Goal: Information Seeking & Learning: Learn about a topic

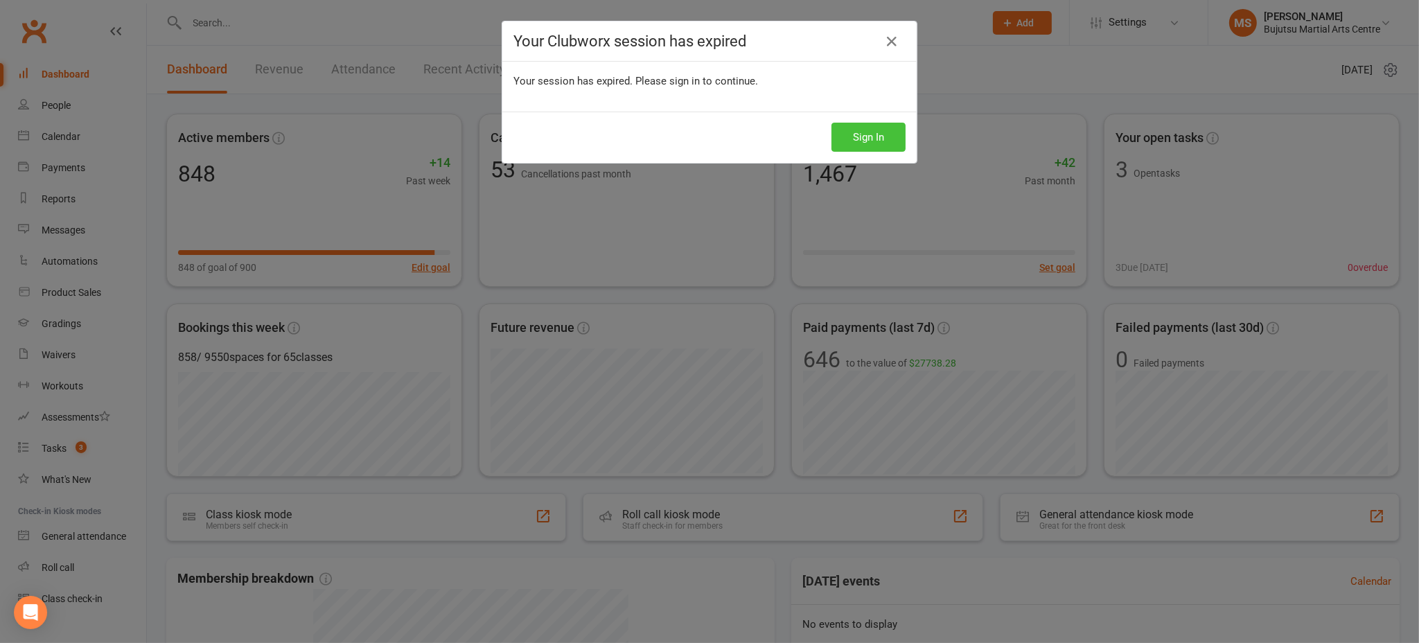
click at [873, 138] on button "Sign In" at bounding box center [869, 137] width 74 height 29
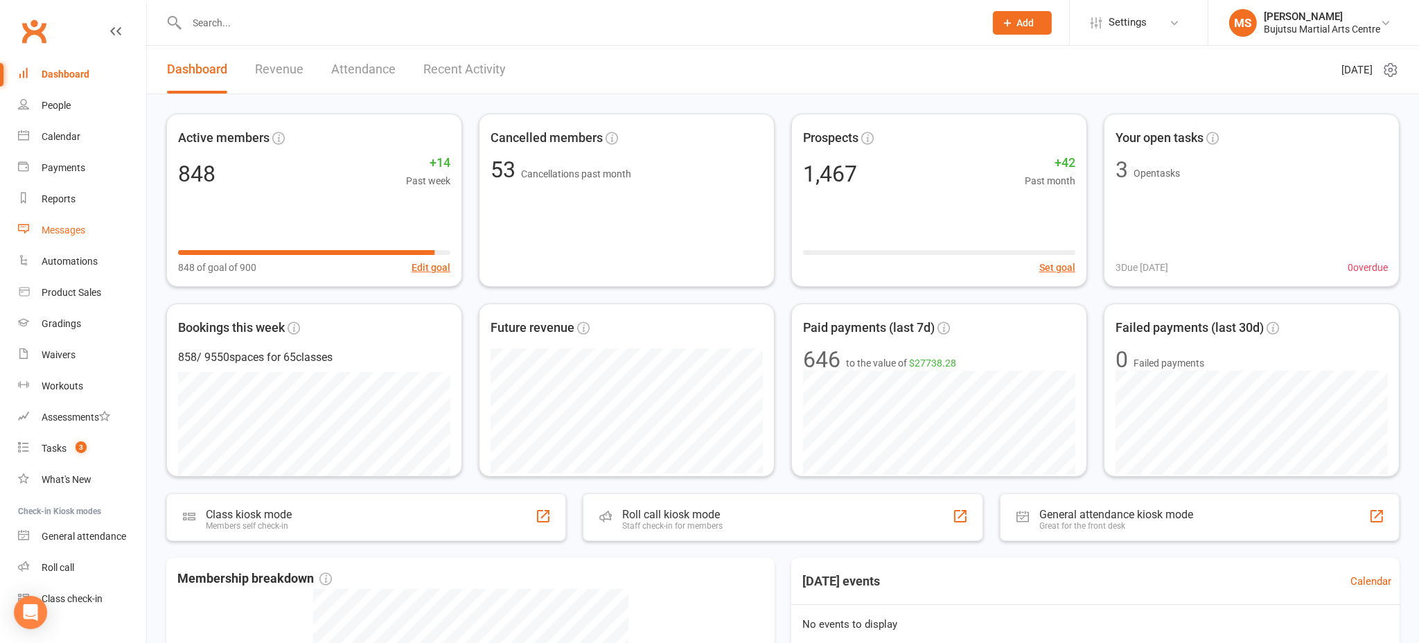
click at [71, 227] on div "Messages" at bounding box center [64, 230] width 44 height 11
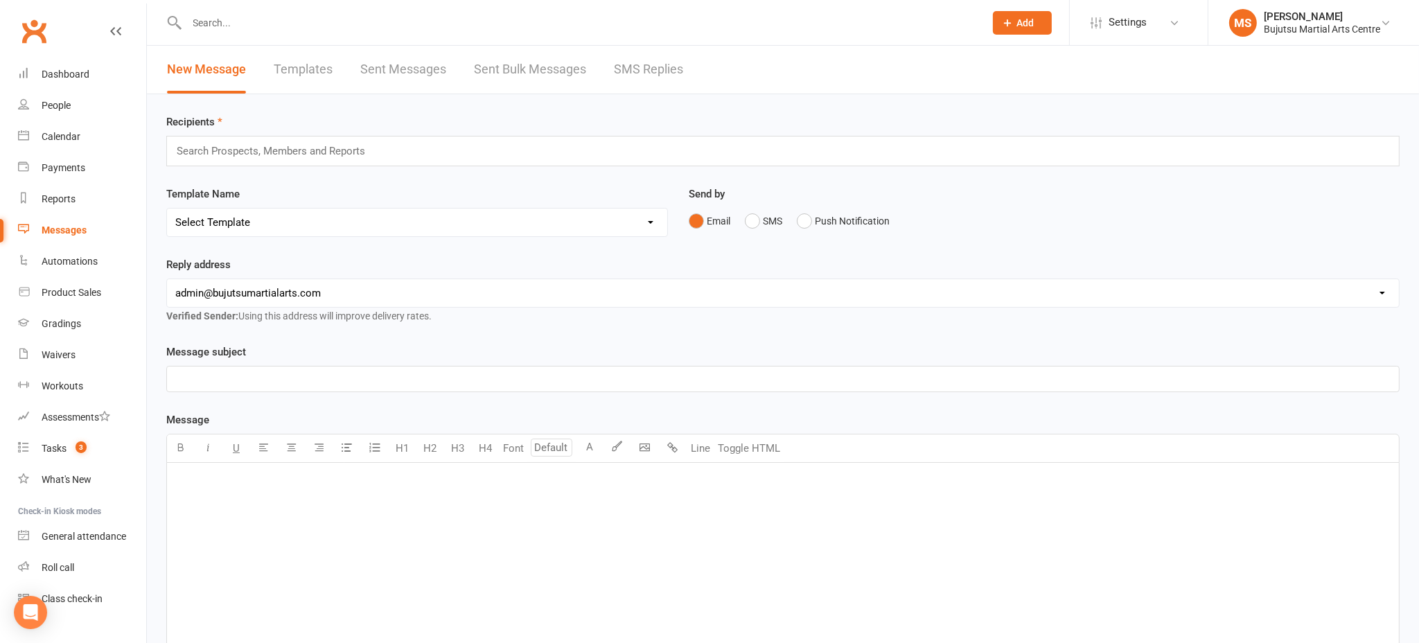
click at [516, 68] on link "Sent Bulk Messages" at bounding box center [530, 70] width 112 height 48
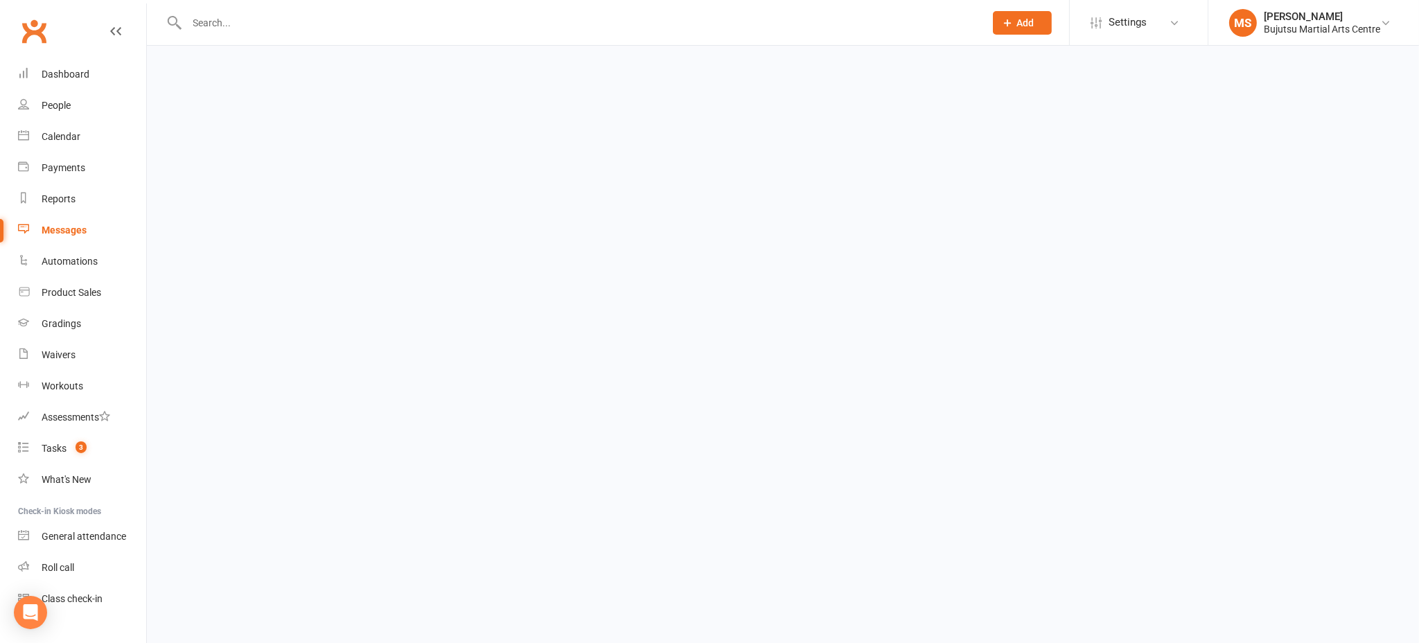
select select "100"
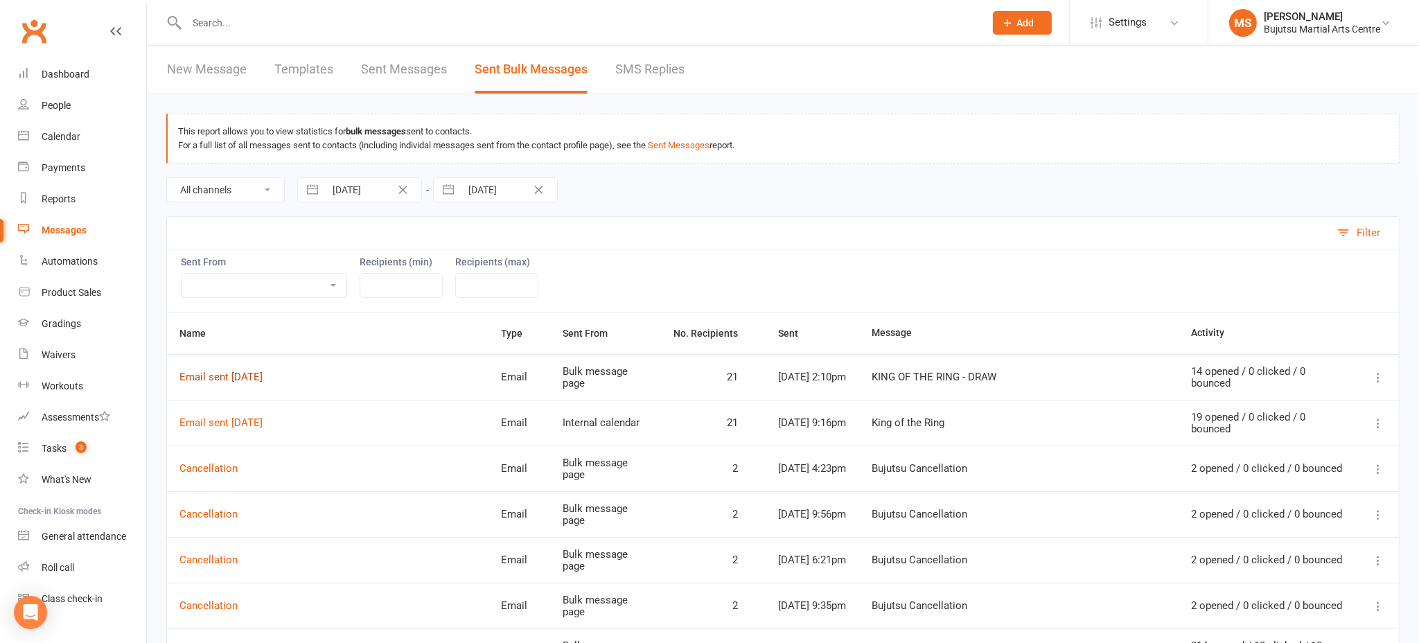
click at [227, 378] on link "Email sent [DATE]" at bounding box center [221, 377] width 83 height 12
select select "100"
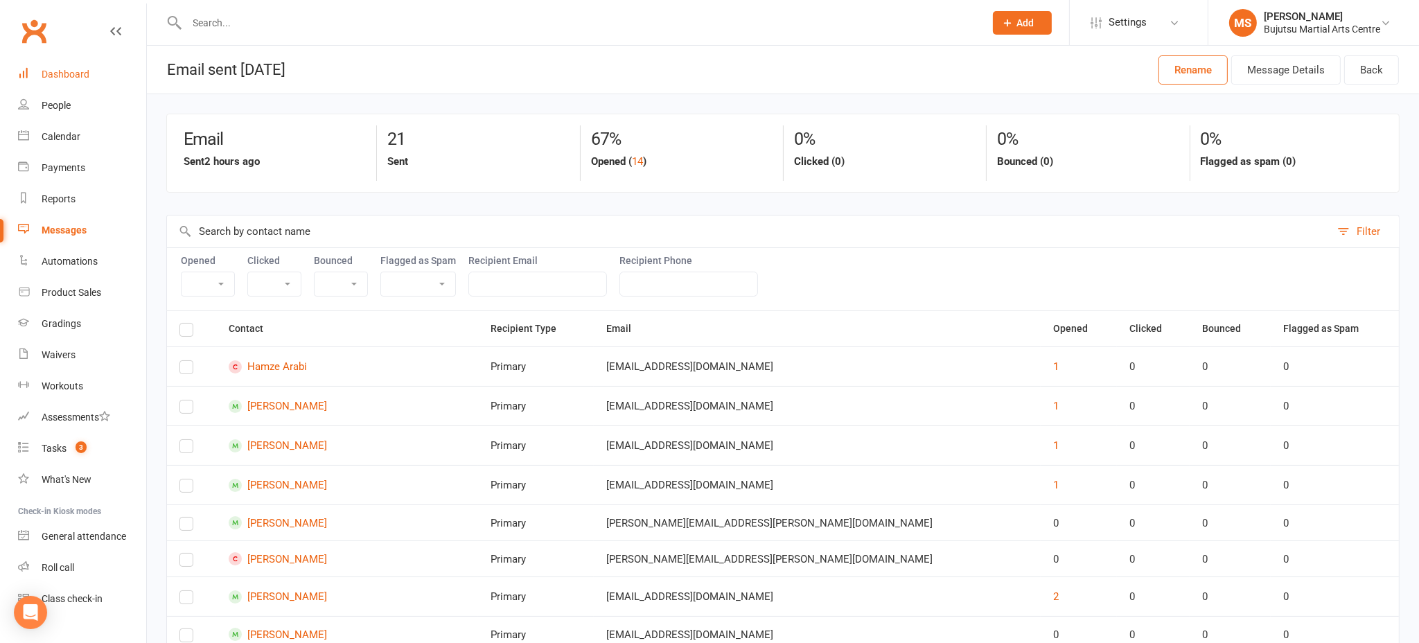
click at [78, 77] on div "Dashboard" at bounding box center [66, 74] width 48 height 11
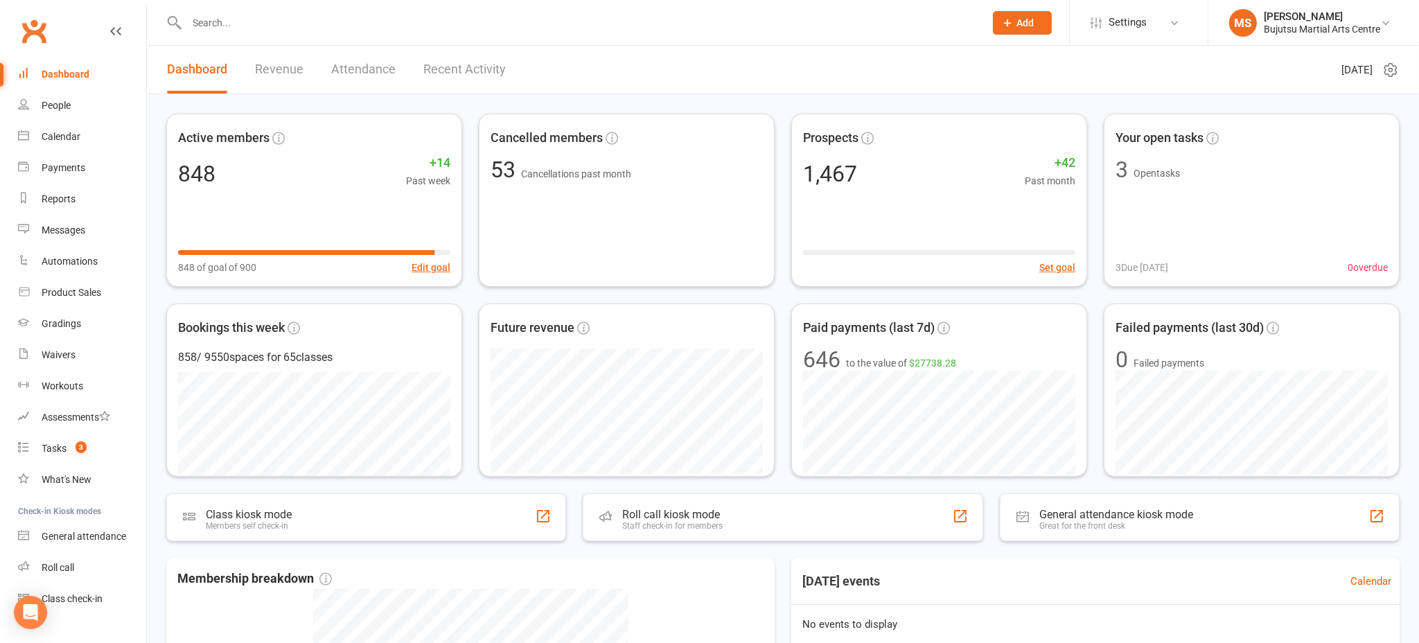
click at [388, 28] on input "text" at bounding box center [579, 22] width 793 height 19
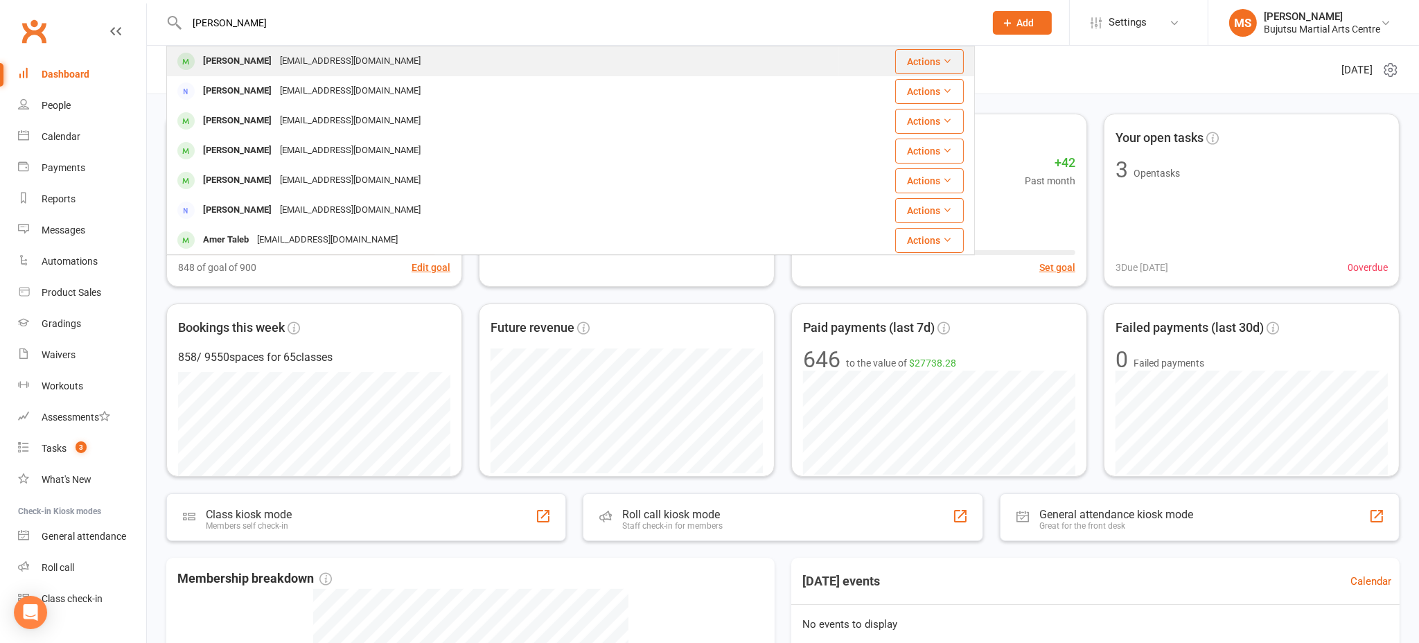
type input "[PERSON_NAME]"
click at [203, 53] on div "[PERSON_NAME]" at bounding box center [237, 61] width 77 height 20
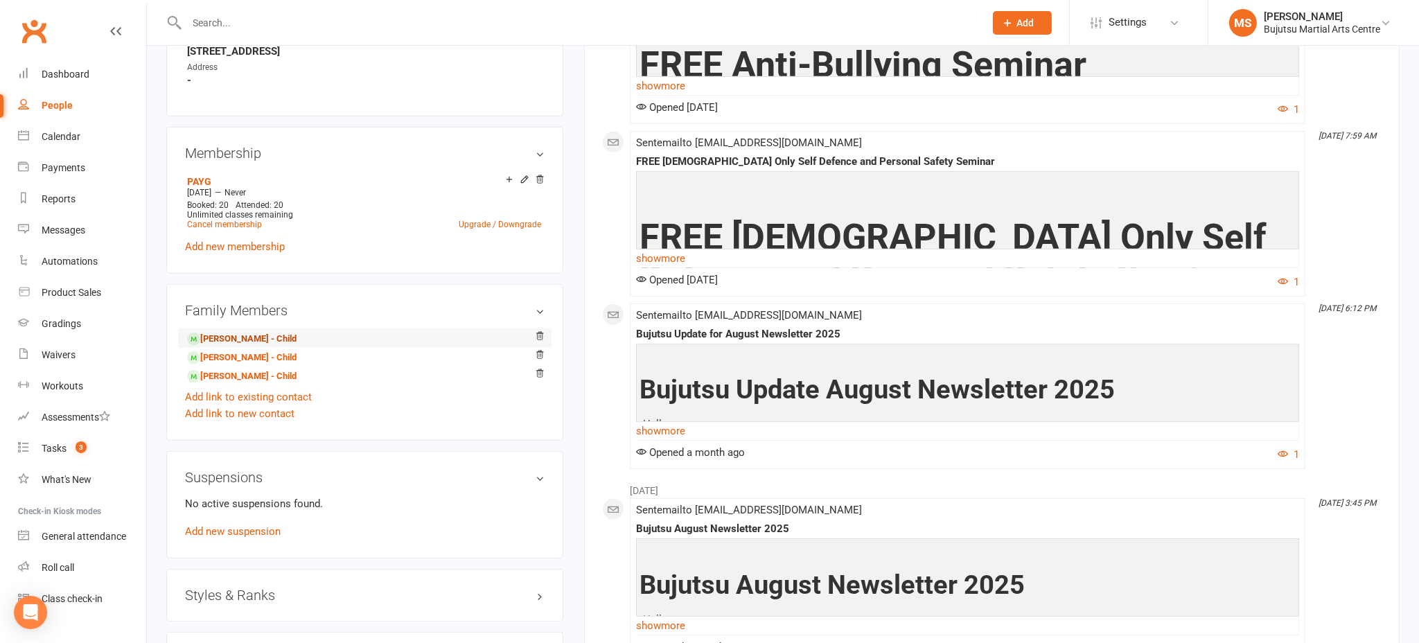
scroll to position [893, 0]
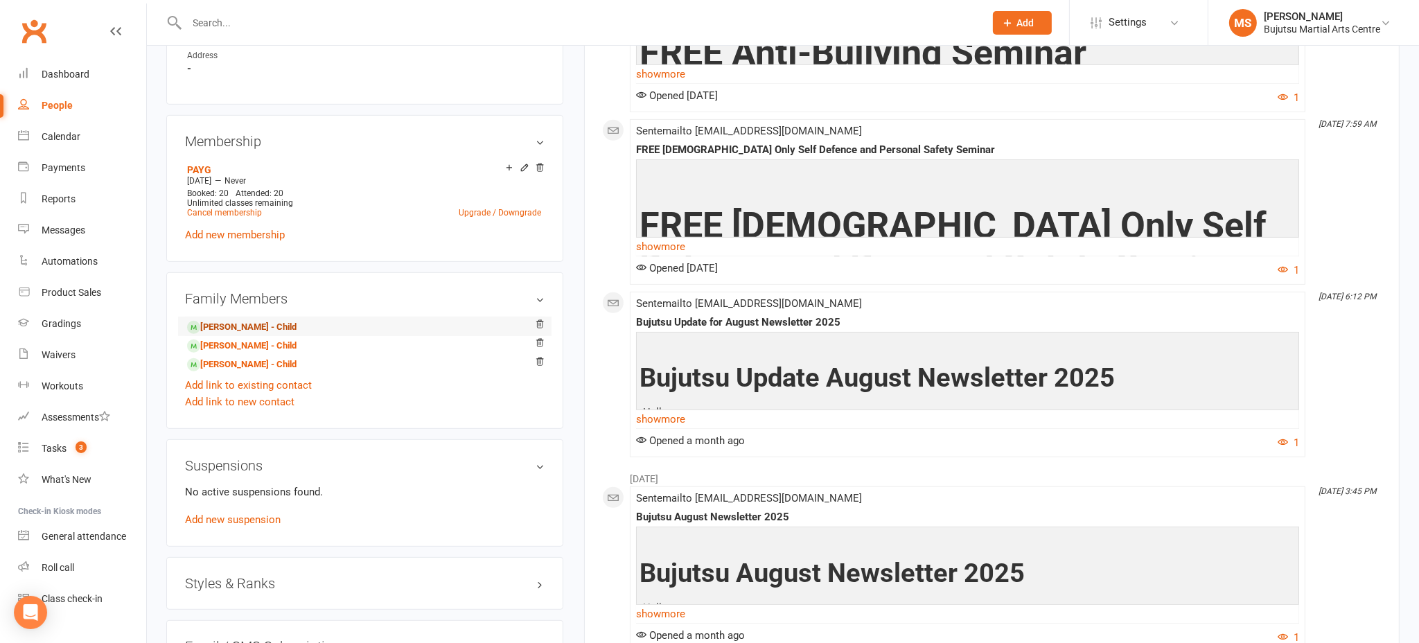
click at [265, 325] on link "[PERSON_NAME] - Child" at bounding box center [242, 327] width 110 height 15
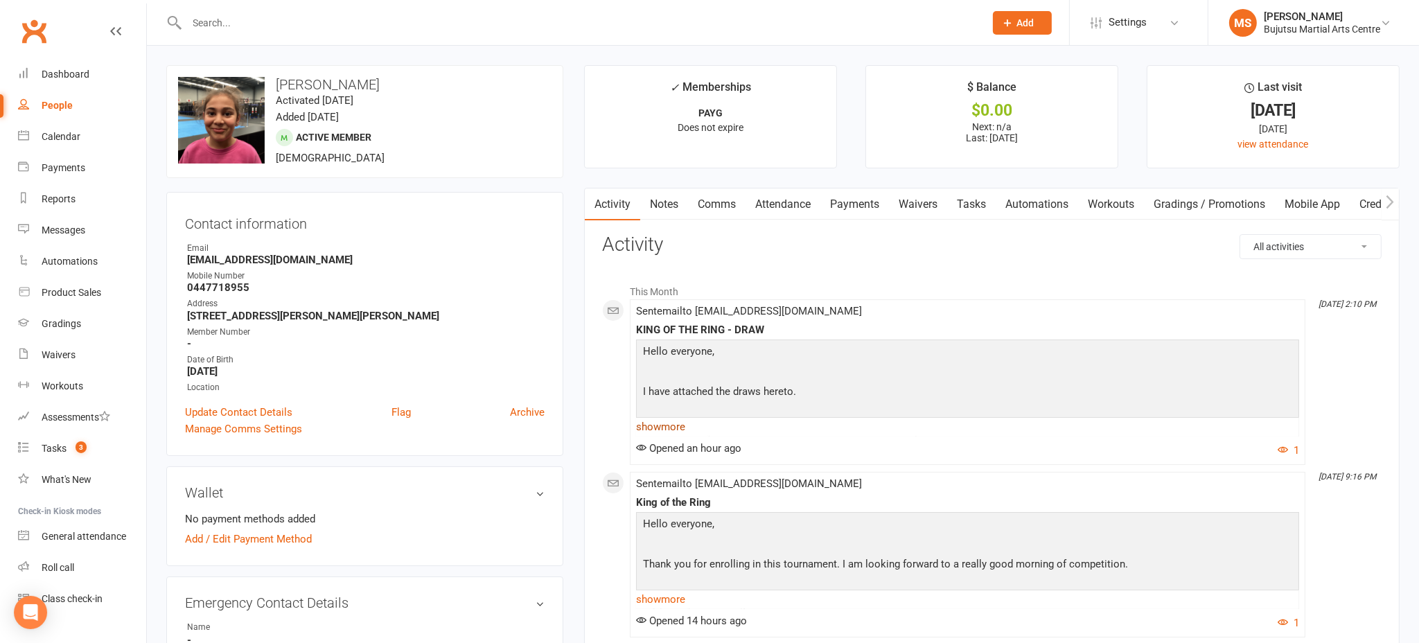
click at [685, 424] on link "show more" at bounding box center [967, 426] width 663 height 19
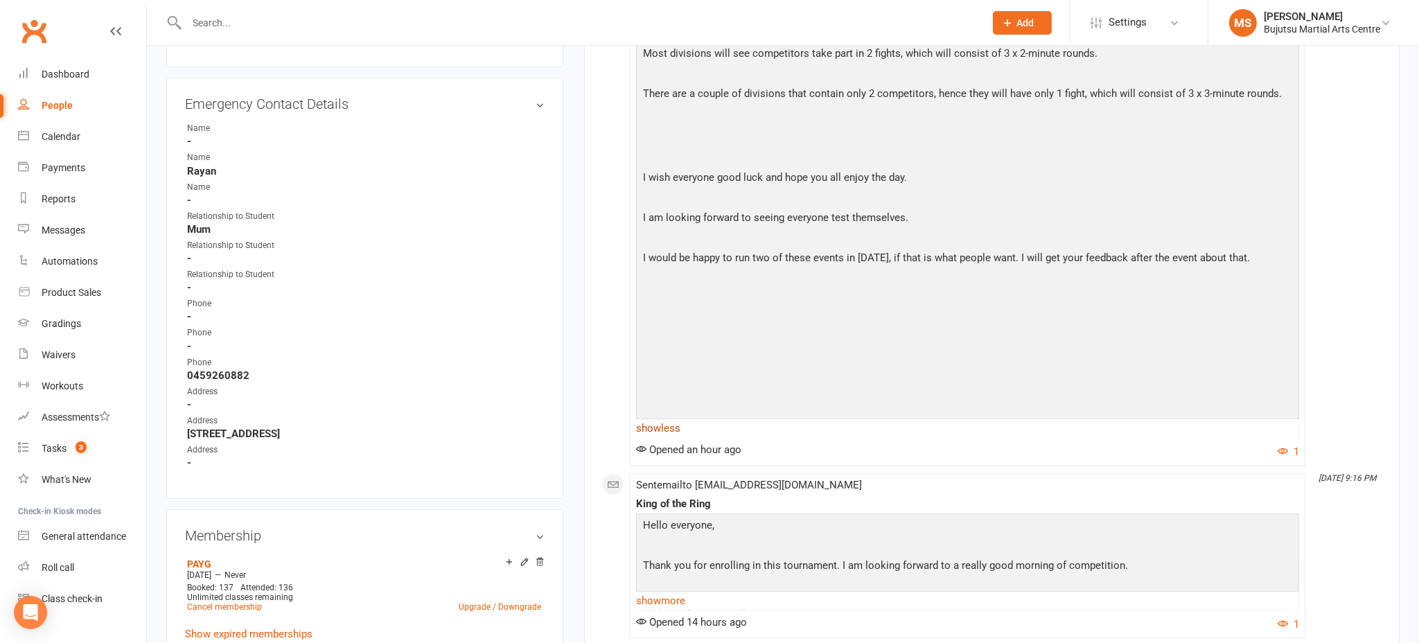
scroll to position [500, 0]
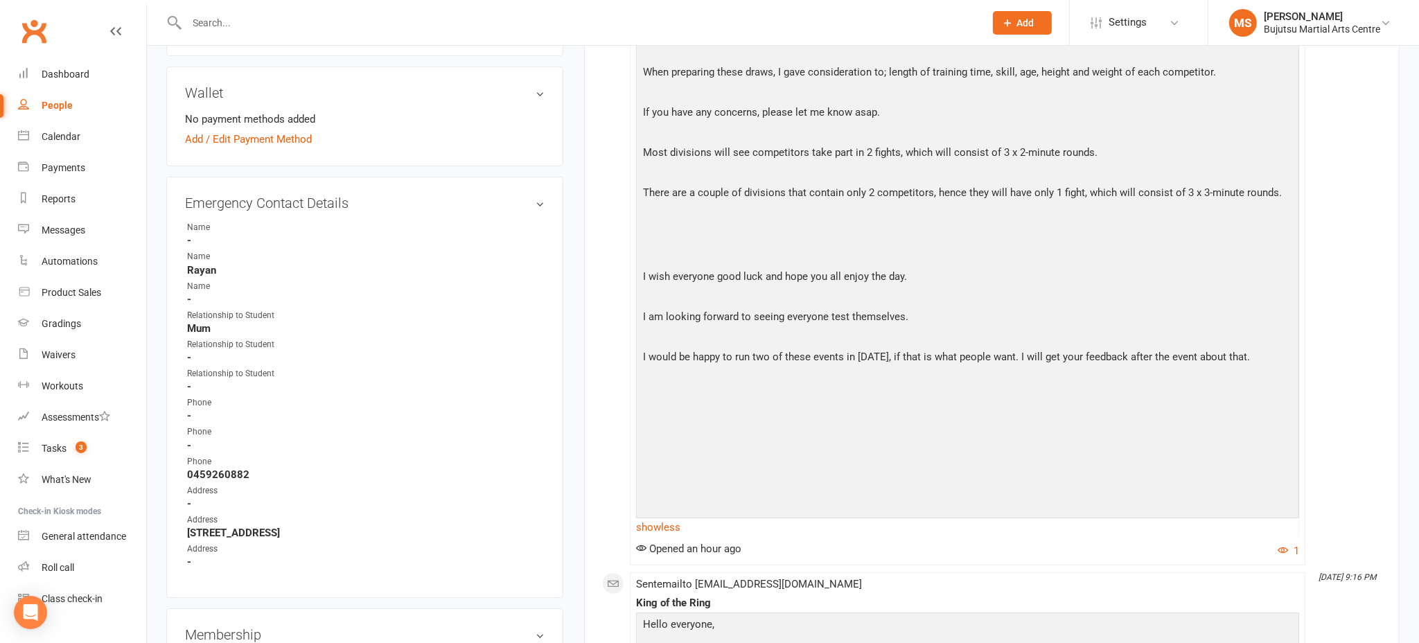
click at [683, 395] on p at bounding box center [968, 402] width 656 height 20
click at [672, 519] on link "show less" at bounding box center [967, 525] width 663 height 19
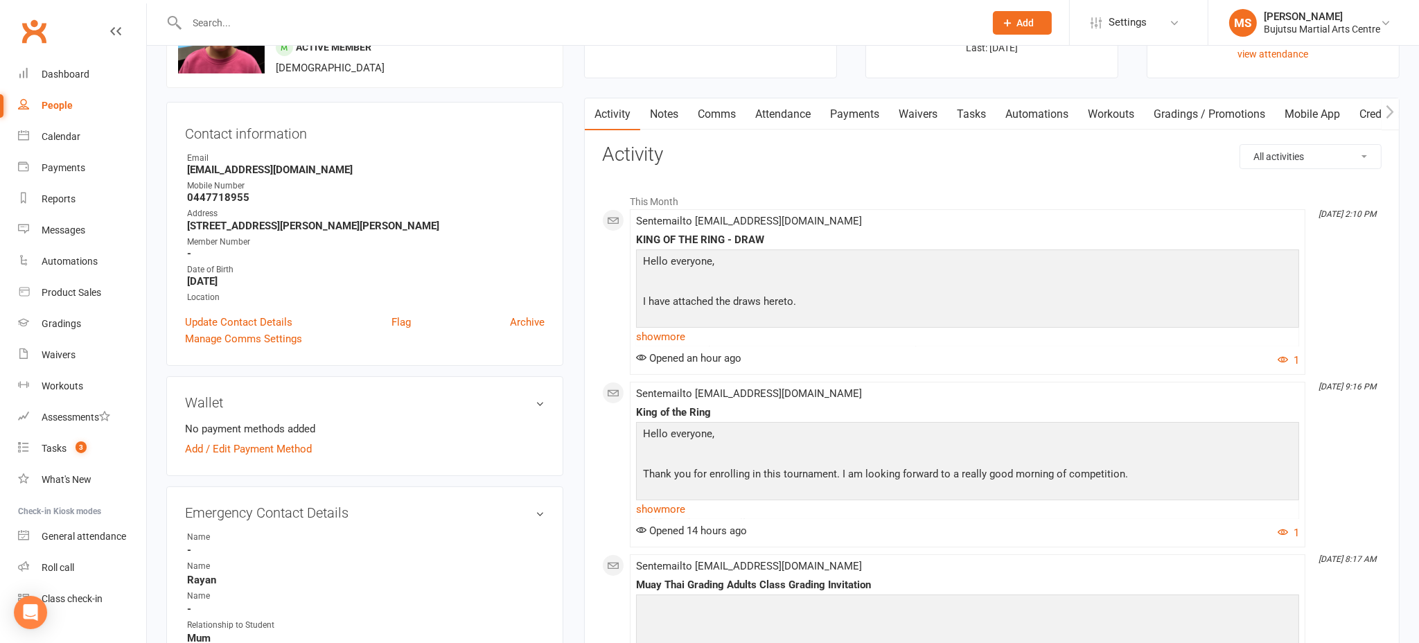
scroll to position [55, 0]
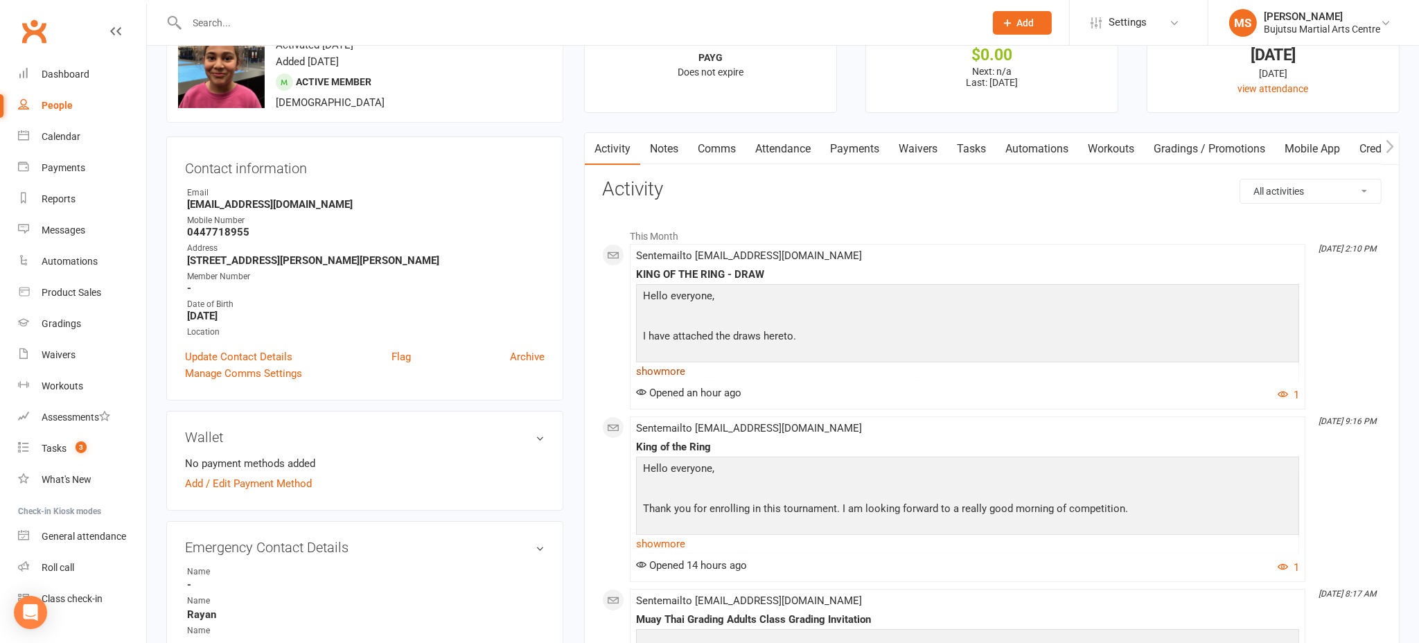
click at [647, 368] on link "show more" at bounding box center [967, 371] width 663 height 19
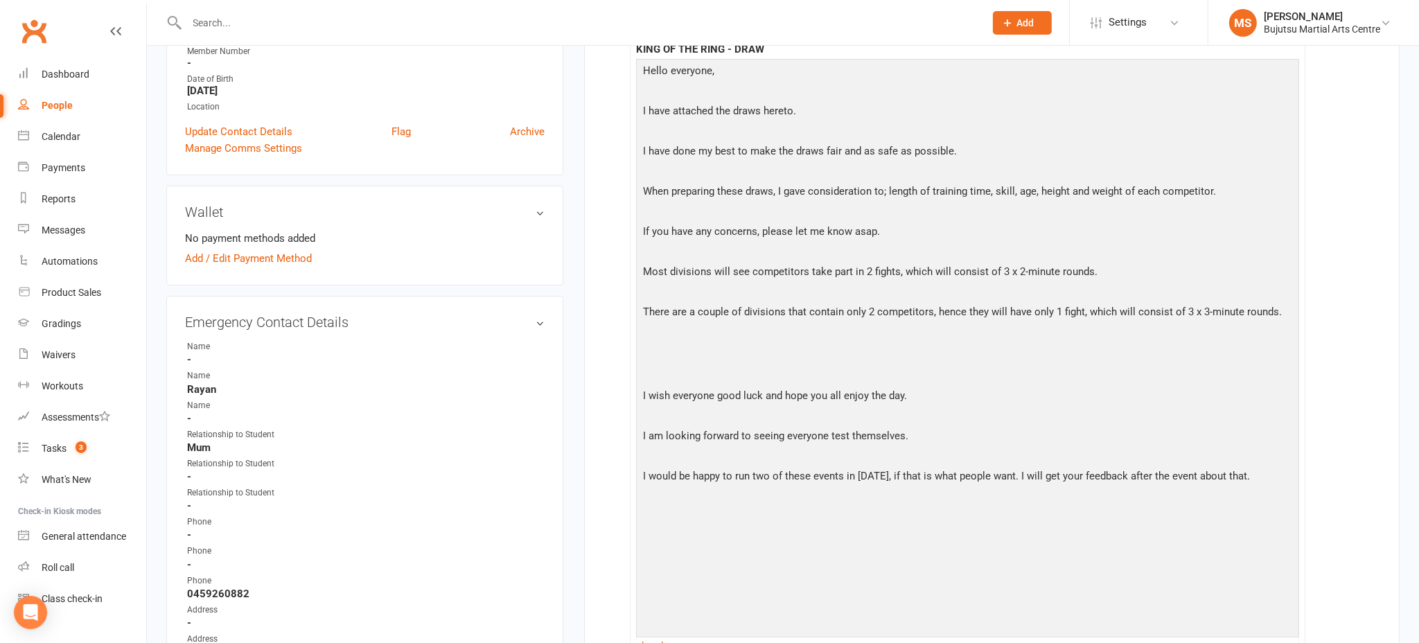
scroll to position [0, 0]
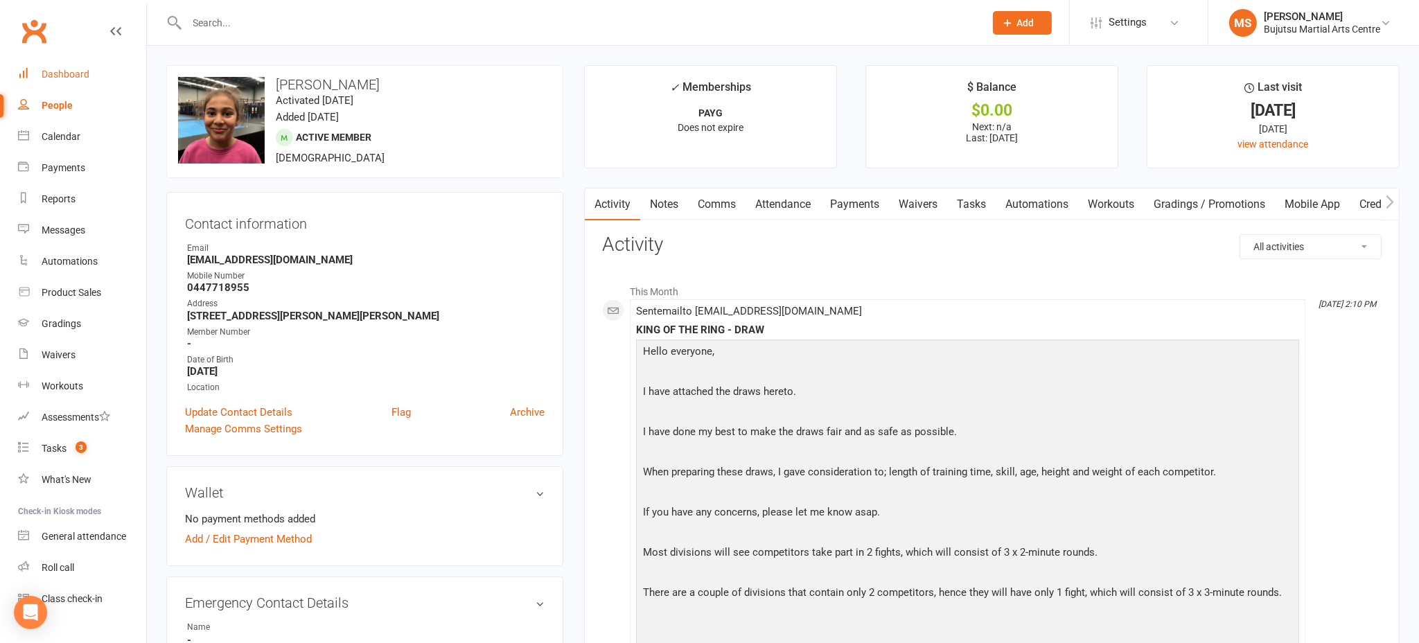
click at [81, 73] on div "Dashboard" at bounding box center [66, 74] width 48 height 11
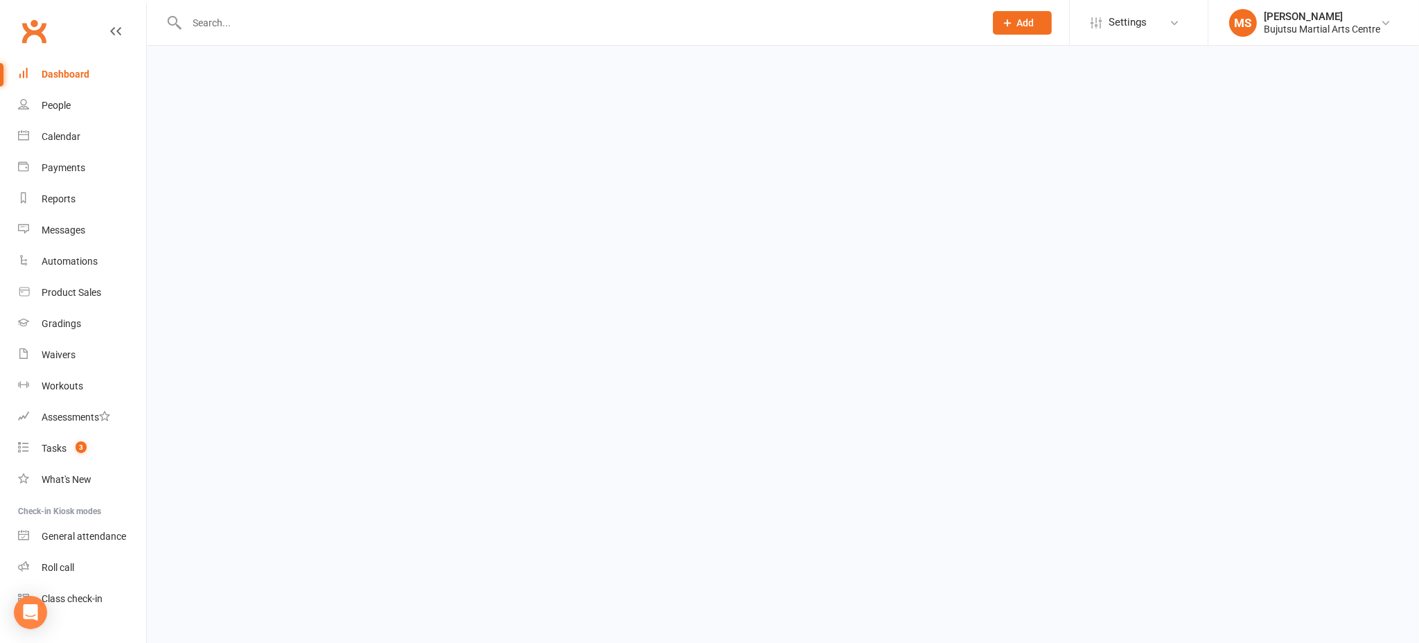
click at [80, 73] on div "Dashboard" at bounding box center [66, 74] width 48 height 11
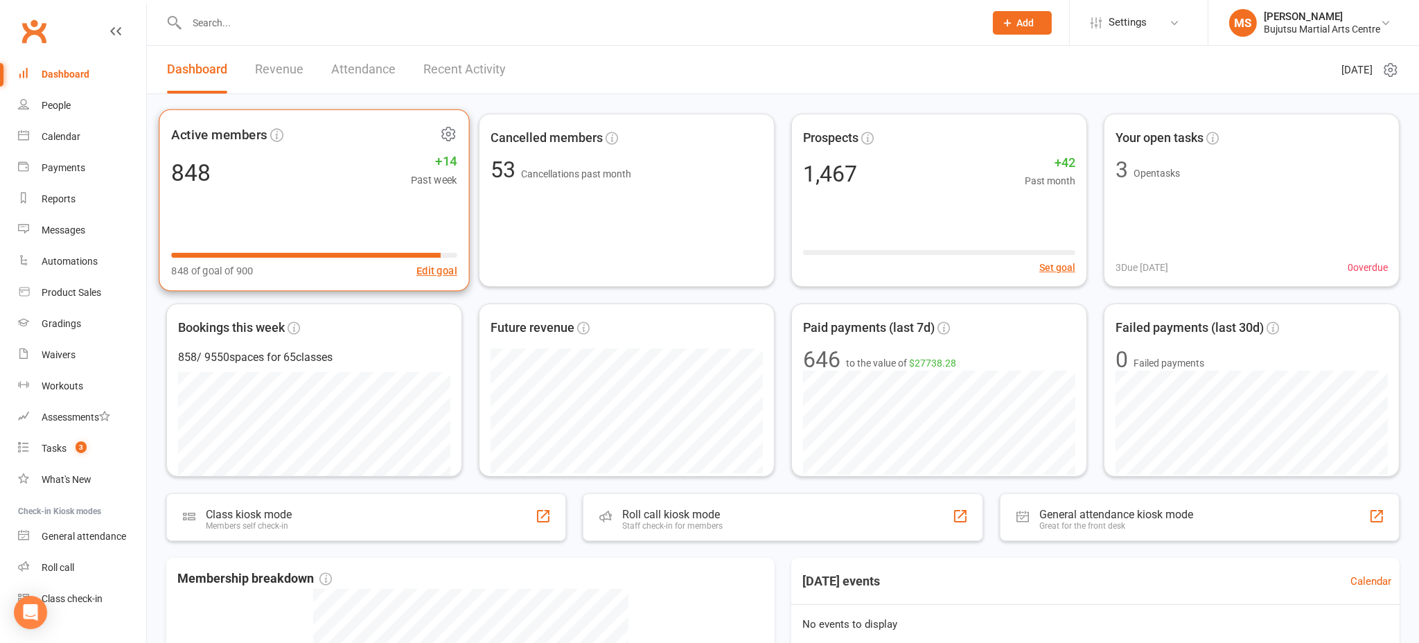
click at [283, 162] on div "848 +14 Past week" at bounding box center [314, 172] width 286 height 31
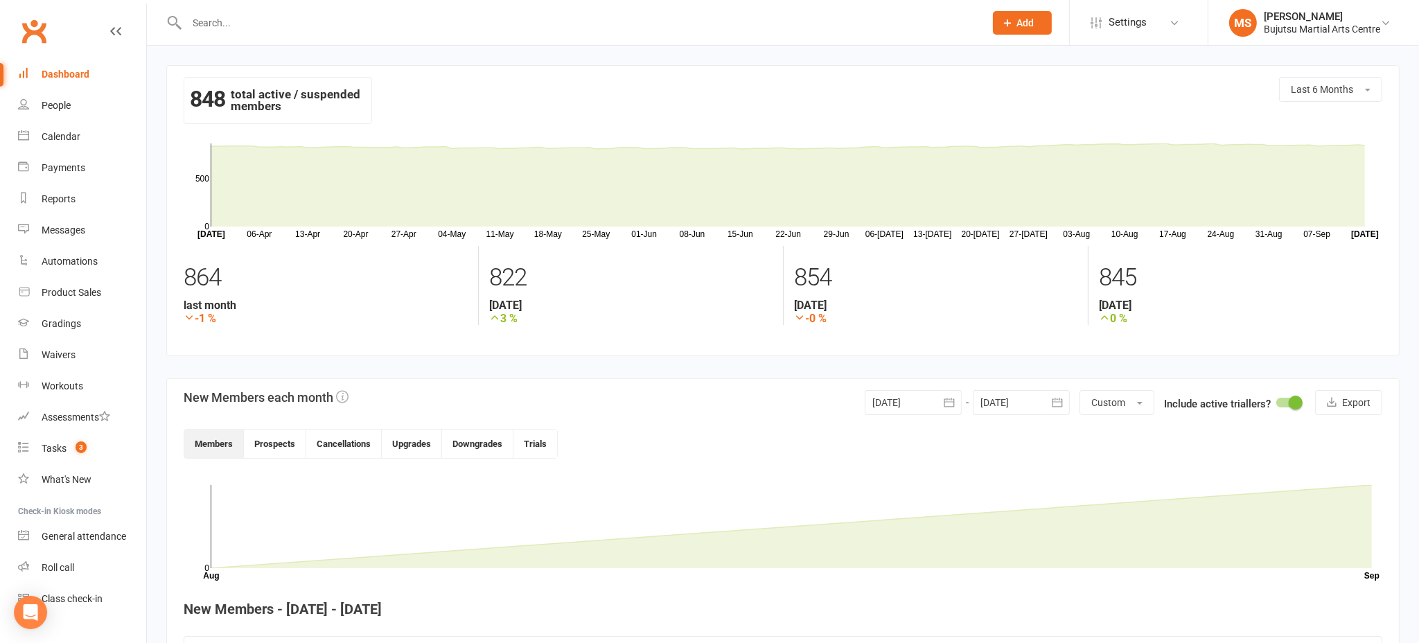
click at [69, 64] on link "Dashboard" at bounding box center [82, 74] width 128 height 31
